Goal: Task Accomplishment & Management: Complete application form

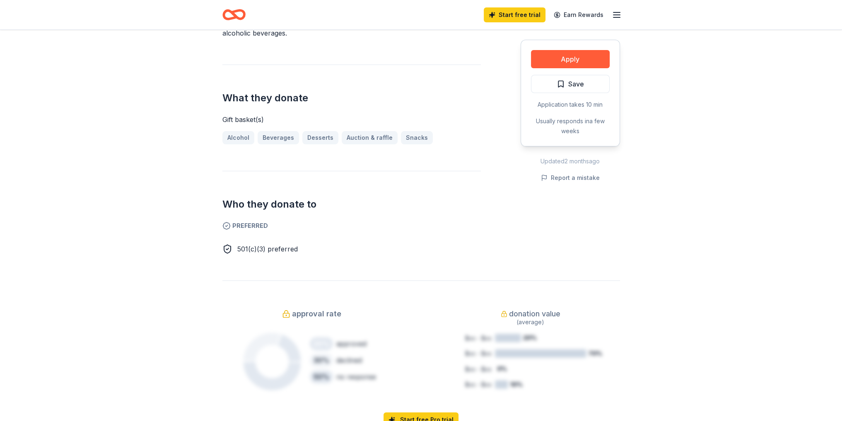
scroll to position [166, 0]
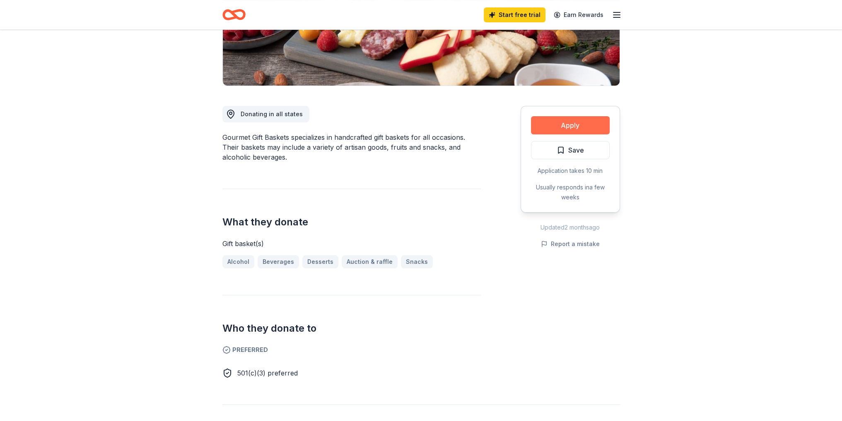
click at [568, 124] on button "Apply" at bounding box center [570, 125] width 79 height 18
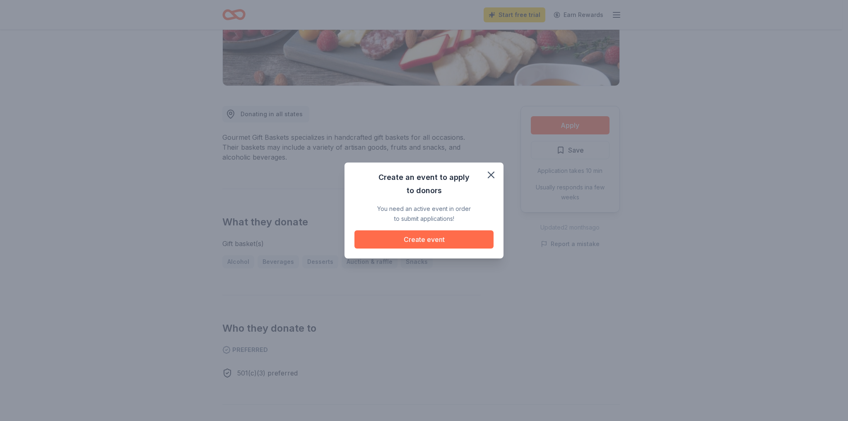
click at [426, 241] on button "Create event" at bounding box center [423, 240] width 139 height 18
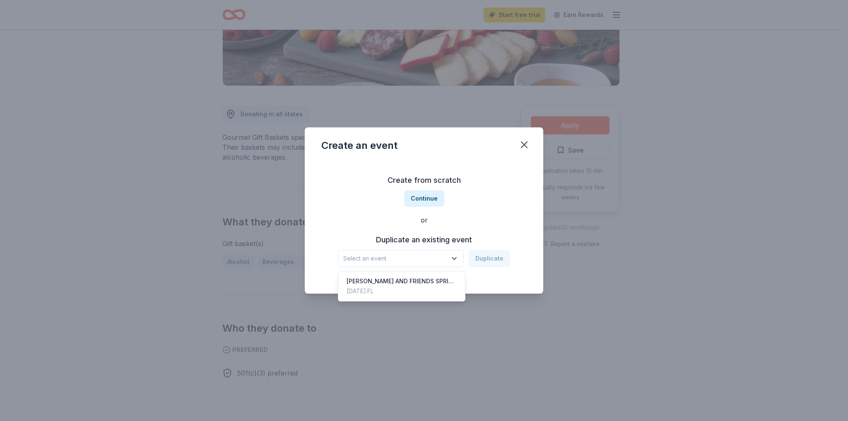
click at [453, 259] on icon "button" at bounding box center [454, 259] width 8 height 8
click at [418, 279] on div "[PERSON_NAME] AND FRIENDS SPRING FAMILY GIVEAWAY" at bounding box center [401, 282] width 110 height 10
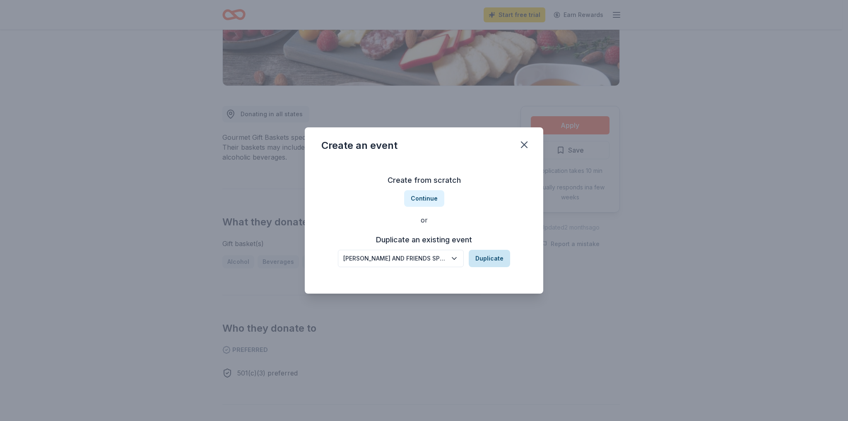
click at [482, 257] on button "Duplicate" at bounding box center [489, 258] width 41 height 17
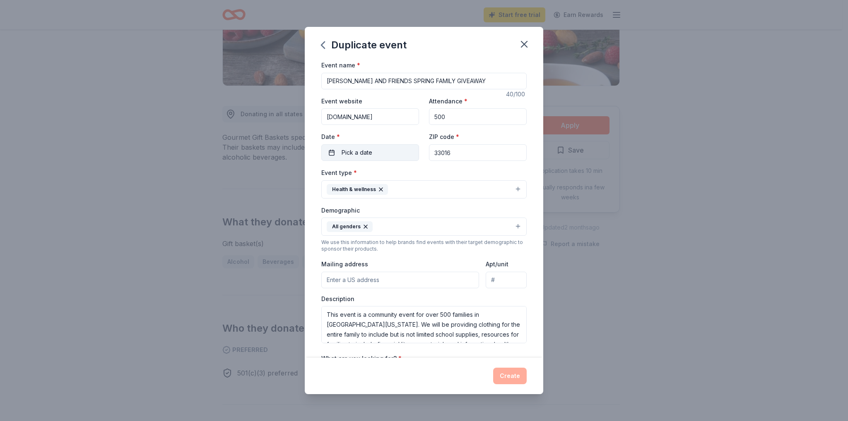
click at [381, 153] on button "Pick a date" at bounding box center [370, 152] width 98 height 17
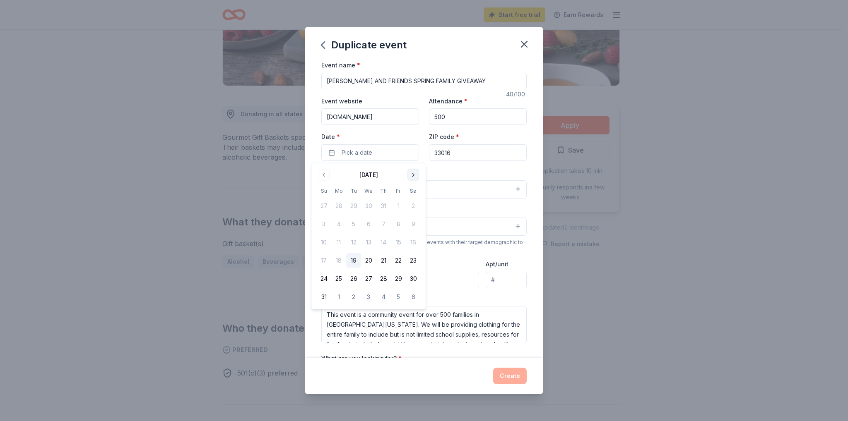
click at [414, 176] on button "Go to next month" at bounding box center [413, 175] width 12 height 12
click at [399, 277] on button "31" at bounding box center [398, 279] width 15 height 15
click at [636, 177] on div "Duplicate event Event name * [PERSON_NAME] AND FRIENDS SPRING FAMILY GIVEAWAY 4…" at bounding box center [424, 210] width 848 height 421
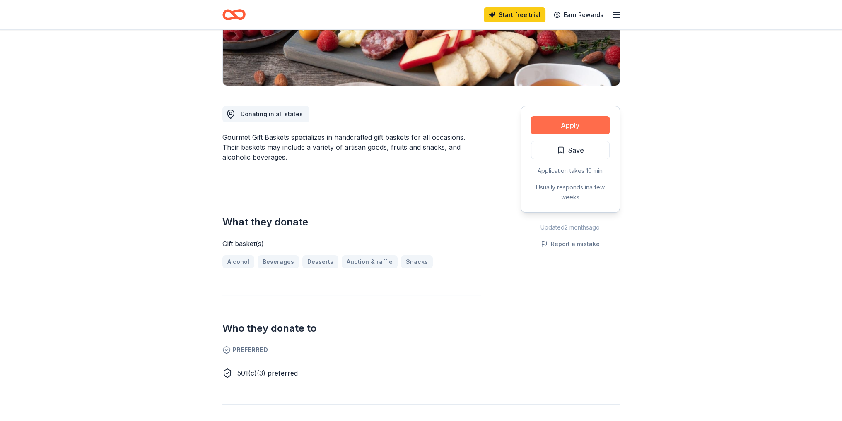
click at [554, 126] on button "Apply" at bounding box center [570, 125] width 79 height 18
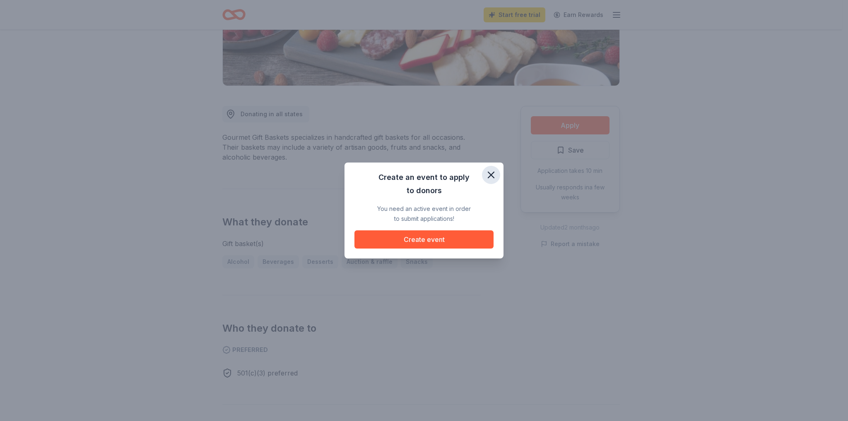
click at [489, 173] on icon "button" at bounding box center [491, 175] width 6 height 6
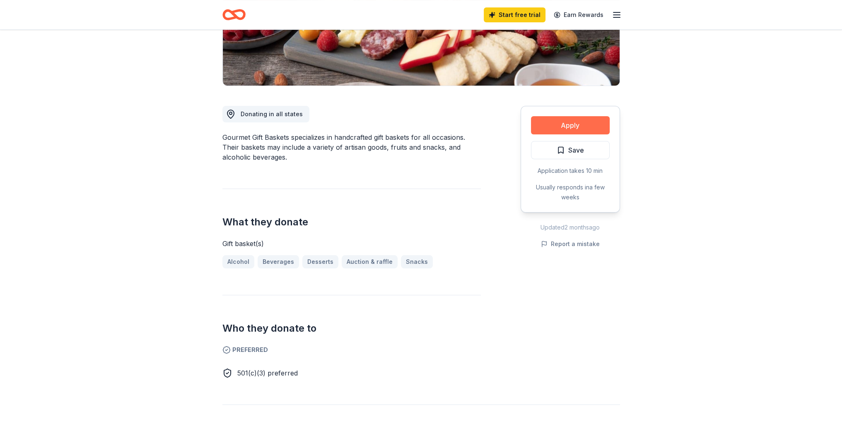
click at [568, 127] on button "Apply" at bounding box center [570, 125] width 79 height 18
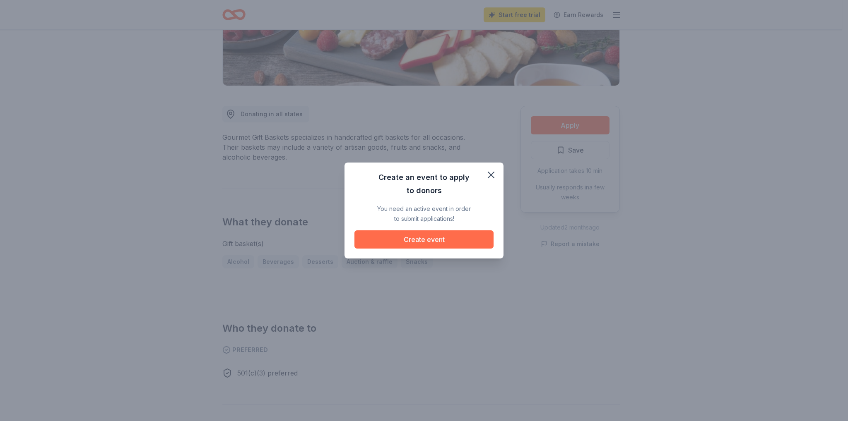
click at [421, 245] on button "Create event" at bounding box center [423, 240] width 139 height 18
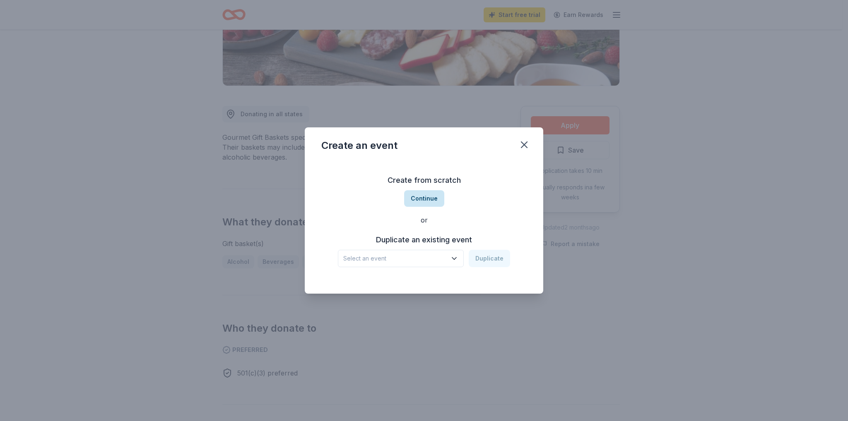
click at [427, 195] on button "Continue" at bounding box center [424, 198] width 40 height 17
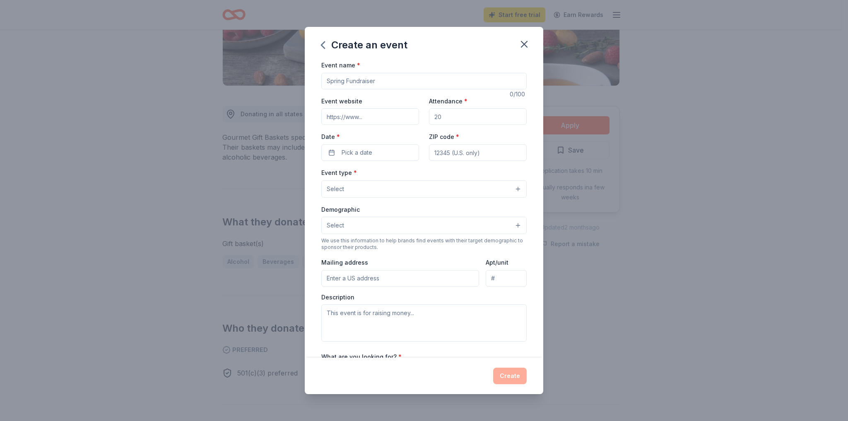
click at [387, 80] on input "Event name *" at bounding box center [423, 81] width 205 height 17
click at [520, 46] on icon "button" at bounding box center [524, 44] width 12 height 12
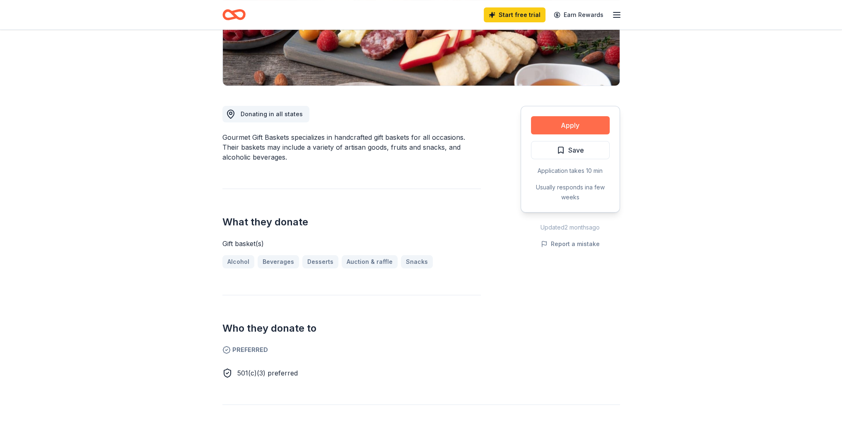
click at [564, 130] on button "Apply" at bounding box center [570, 125] width 79 height 18
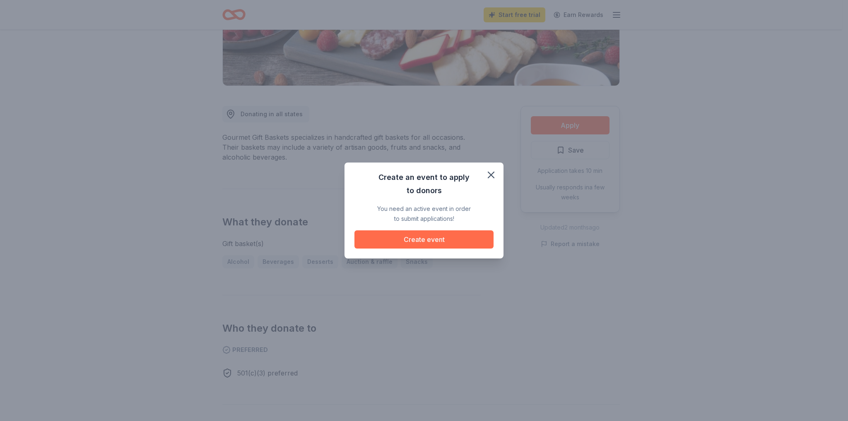
click at [423, 241] on button "Create event" at bounding box center [423, 240] width 139 height 18
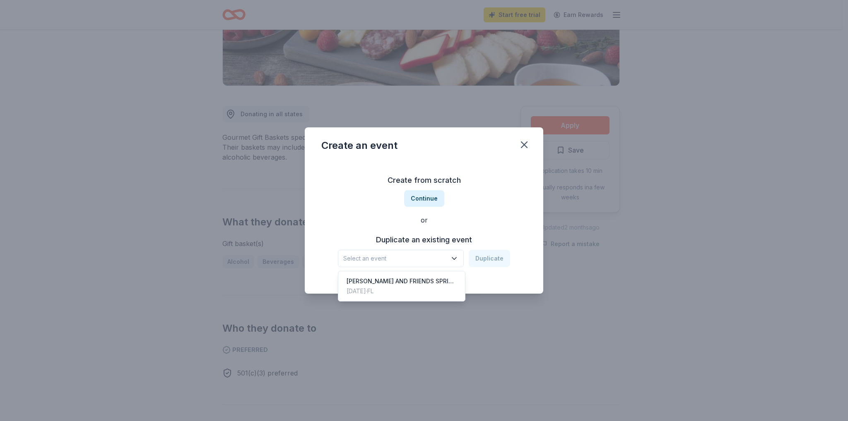
click at [456, 259] on icon "button" at bounding box center [454, 259] width 4 height 2
click at [417, 281] on div "[PERSON_NAME] AND FRIENDS SPRING FAMILY GIVEAWAY" at bounding box center [401, 282] width 110 height 10
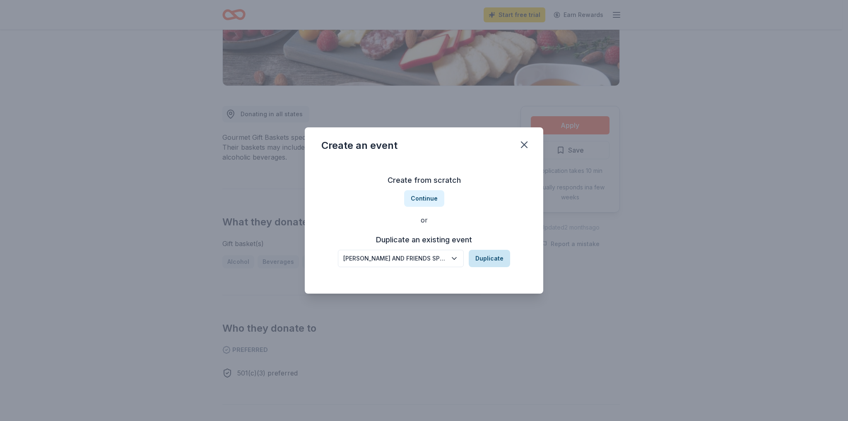
click at [485, 258] on button "Duplicate" at bounding box center [489, 258] width 41 height 17
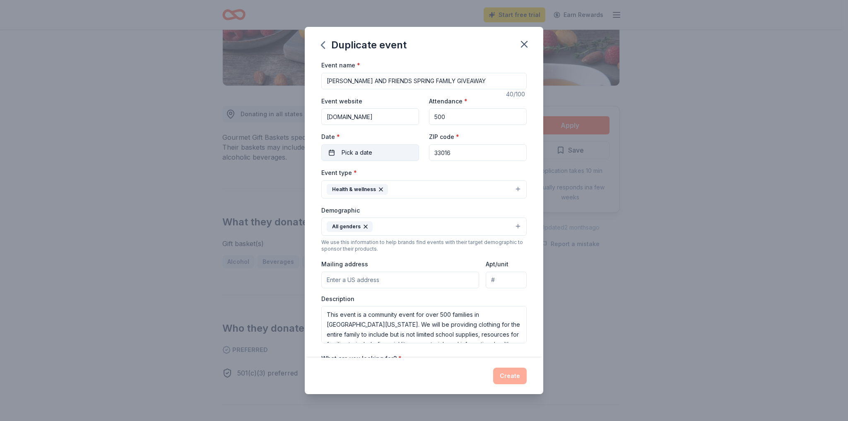
click at [384, 152] on button "Pick a date" at bounding box center [370, 152] width 98 height 17
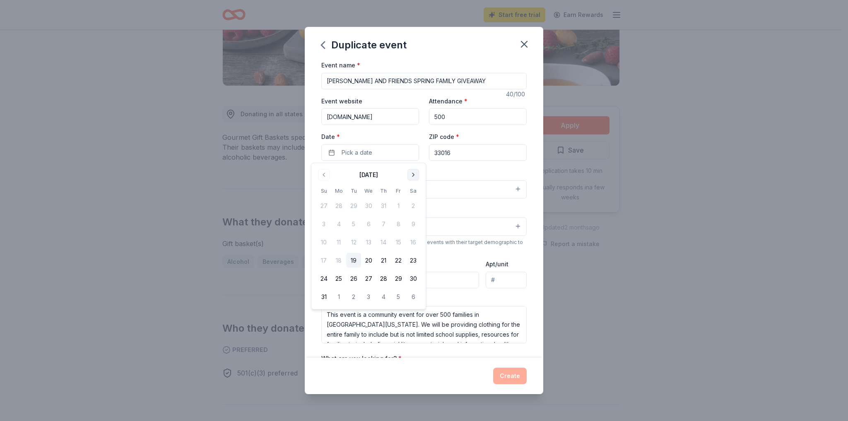
click at [409, 175] on button "Go to next month" at bounding box center [413, 175] width 12 height 12
click at [413, 172] on button "Go to next month" at bounding box center [413, 175] width 12 height 12
click at [399, 276] on button "31" at bounding box center [398, 279] width 15 height 15
click at [450, 167] on div "Event name * [PERSON_NAME] AND FRIENDS SPRING FAMILY GIVEAWAY 40 /100 Event web…" at bounding box center [423, 252] width 205 height 384
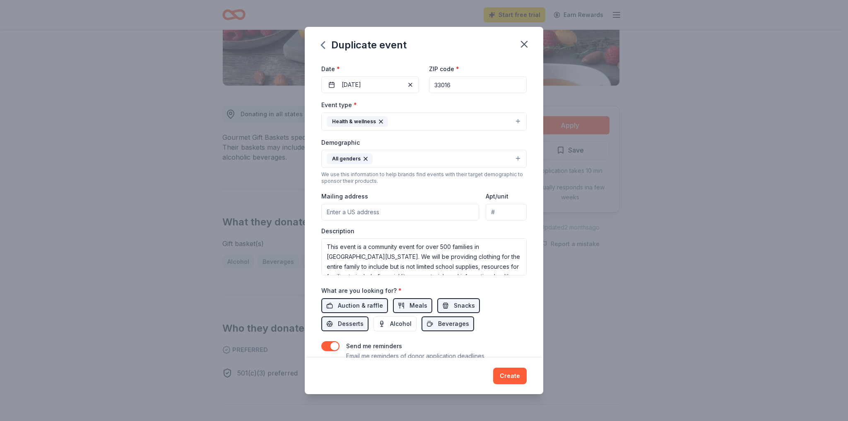
scroll to position [83, 0]
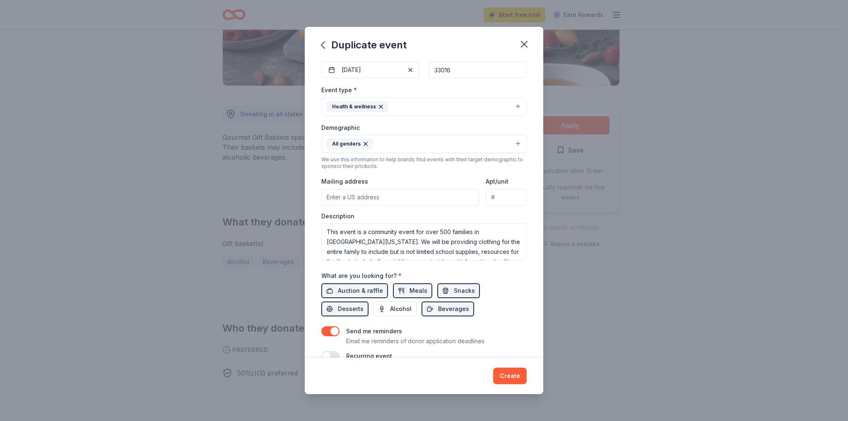
click at [413, 200] on input "Mailing address" at bounding box center [400, 197] width 158 height 17
type input "[STREET_ADDRESS]"
click at [409, 206] on div "Event type * Health & wellness Demographic All genders We use this information …" at bounding box center [423, 173] width 205 height 176
click at [397, 197] on input "[STREET_ADDRESS]" at bounding box center [400, 197] width 158 height 17
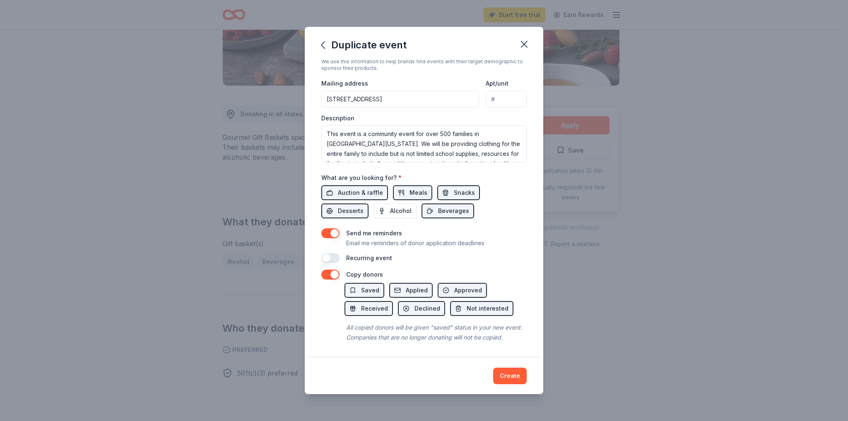
scroll to position [190, 0]
click at [506, 377] on button "Create" at bounding box center [510, 376] width 34 height 17
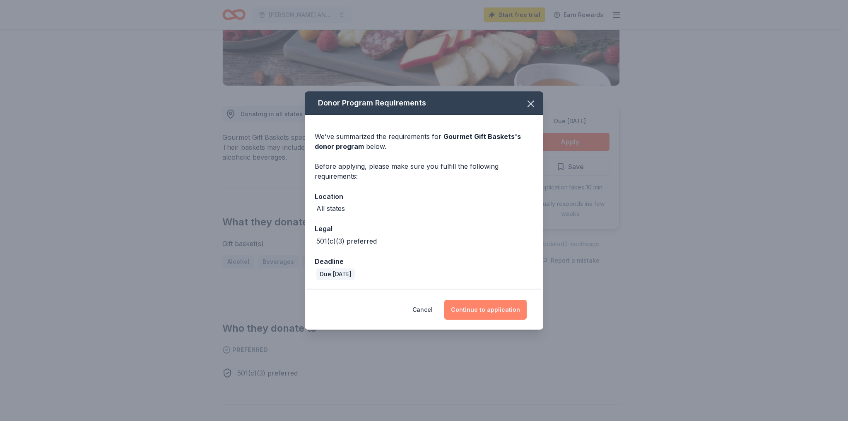
click at [466, 312] on button "Continue to application" at bounding box center [485, 310] width 82 height 20
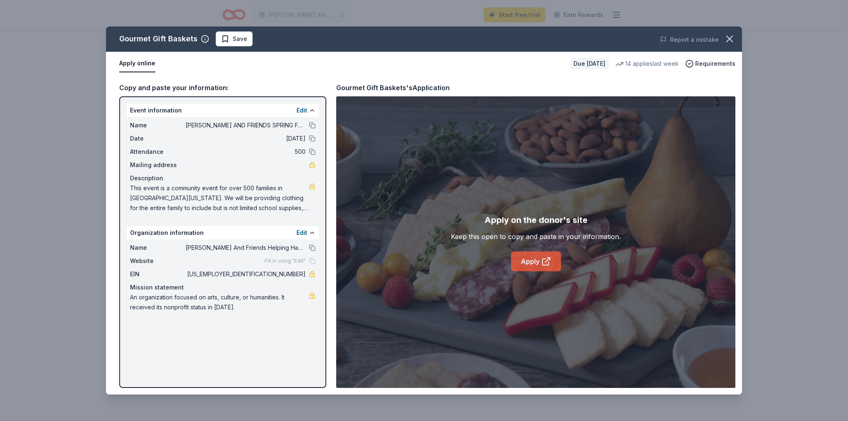
click at [533, 265] on link "Apply" at bounding box center [536, 262] width 50 height 20
